Goal: Book appointment/travel/reservation

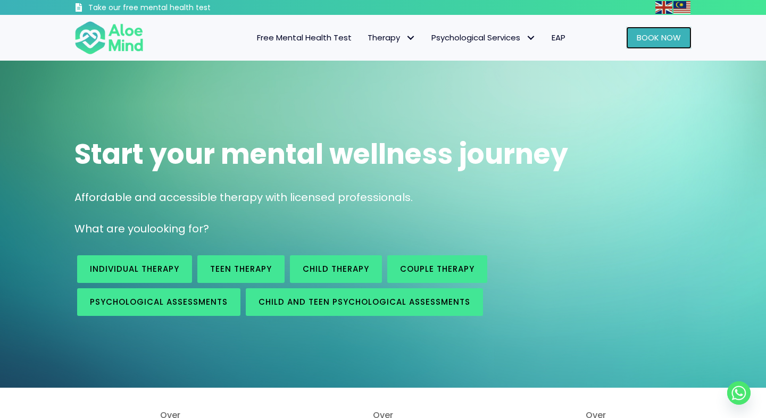
click at [653, 35] on span "Book Now" at bounding box center [659, 37] width 44 height 11
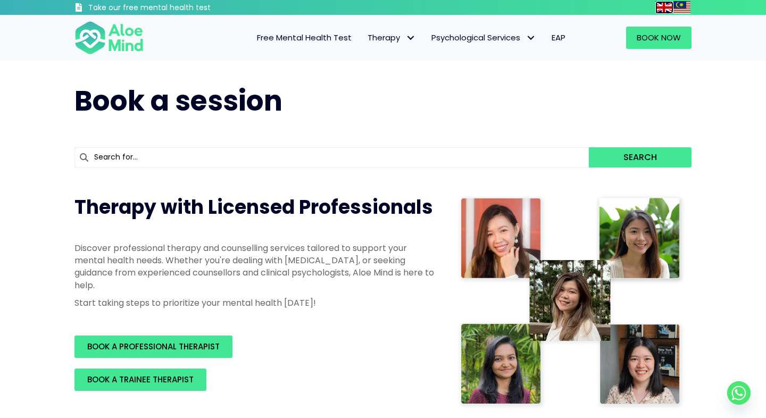
click at [659, 7] on img at bounding box center [664, 7] width 17 height 13
click at [662, 36] on span "Book Now" at bounding box center [659, 37] width 44 height 11
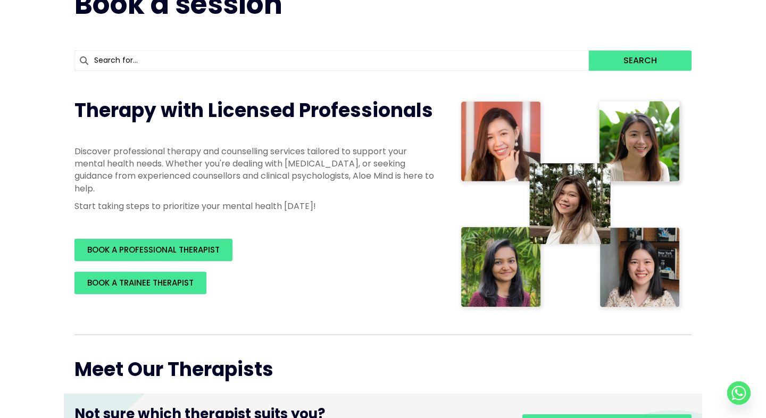
scroll to position [5, 0]
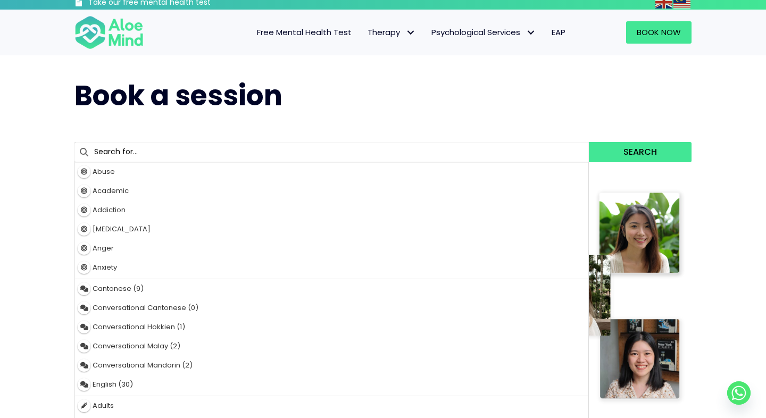
click at [287, 149] on input "text" at bounding box center [332, 152] width 515 height 20
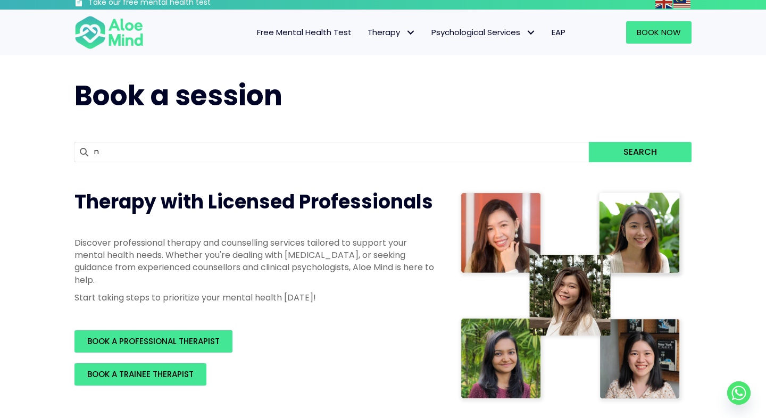
type input "na"
type input "natasha"
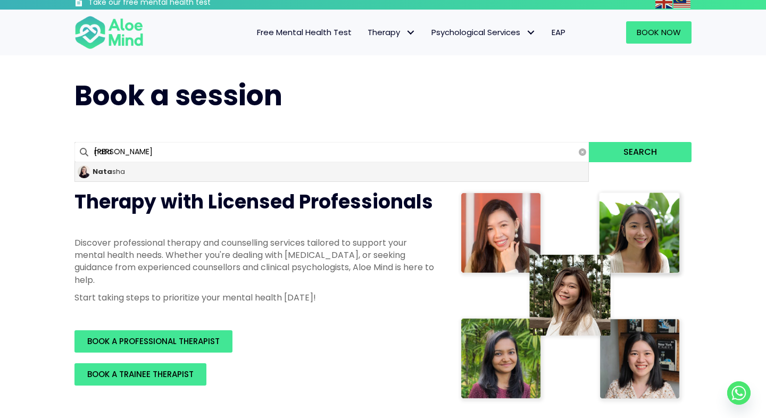
click at [264, 176] on div "Nata sha" at bounding box center [332, 171] width 514 height 19
type input "Natasha"
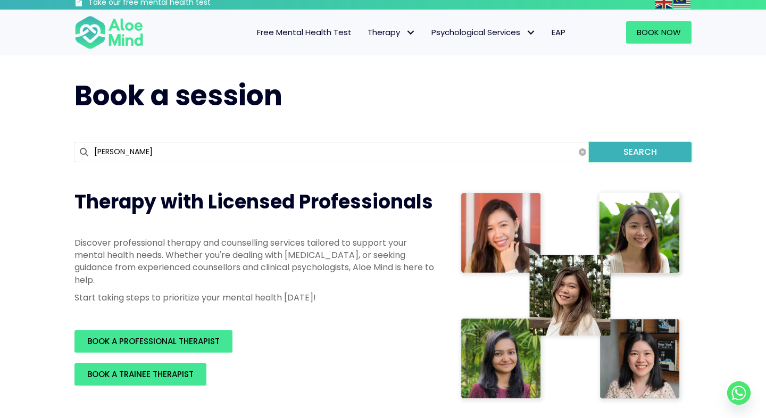
click at [629, 157] on button "Search" at bounding box center [640, 152] width 103 height 20
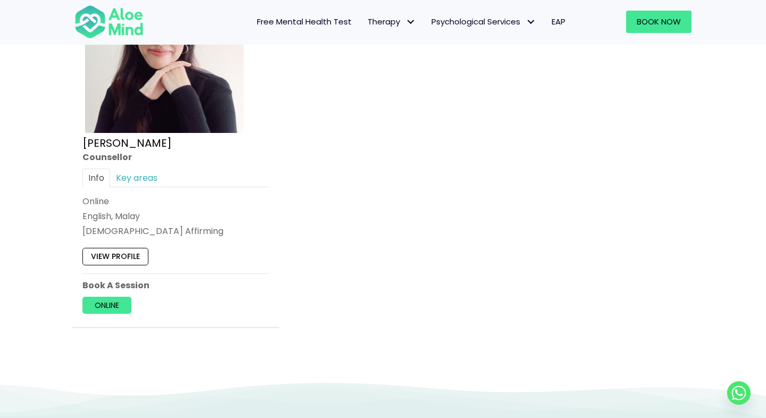
scroll to position [682, 0]
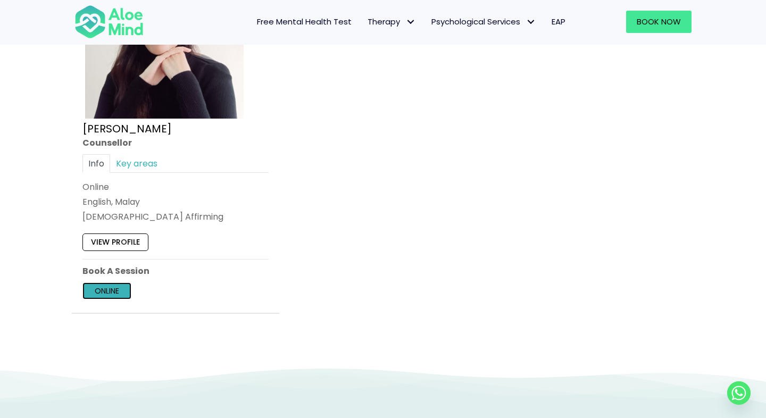
click at [117, 291] on link "Online" at bounding box center [106, 291] width 49 height 17
